Goal: Task Accomplishment & Management: Use online tool/utility

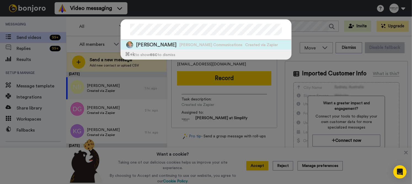
click at [166, 44] on span "[PERSON_NAME]" at bounding box center [156, 44] width 41 height 7
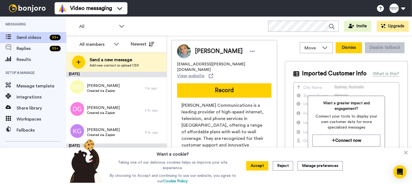
click at [346, 47] on button "Dismiss" at bounding box center [349, 47] width 26 height 11
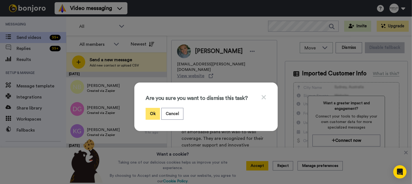
click at [147, 112] on button "Ok" at bounding box center [153, 114] width 14 height 12
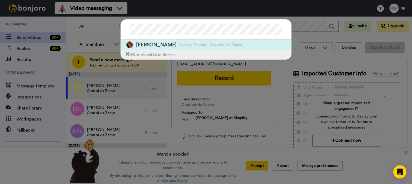
click at [151, 45] on span "[PERSON_NAME]" at bounding box center [156, 44] width 41 height 7
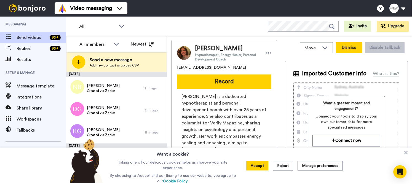
click at [346, 48] on button "Dismiss" at bounding box center [349, 47] width 26 height 11
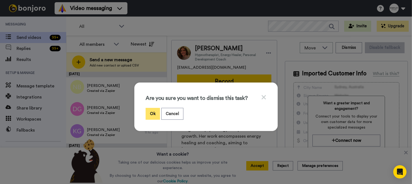
click at [151, 114] on button "Ok" at bounding box center [153, 114] width 14 height 12
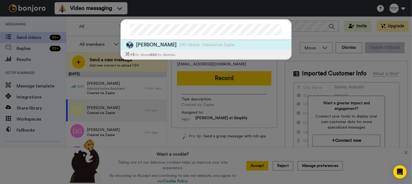
click at [157, 45] on span "[PERSON_NAME]" at bounding box center [156, 44] width 41 height 7
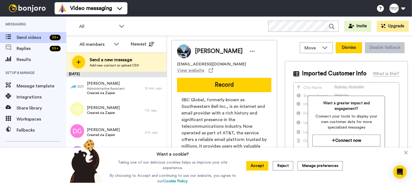
click at [351, 49] on button "Dismiss" at bounding box center [349, 47] width 26 height 11
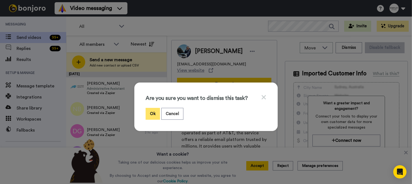
click at [150, 114] on button "Ok" at bounding box center [153, 114] width 14 height 12
